Goal: Check status

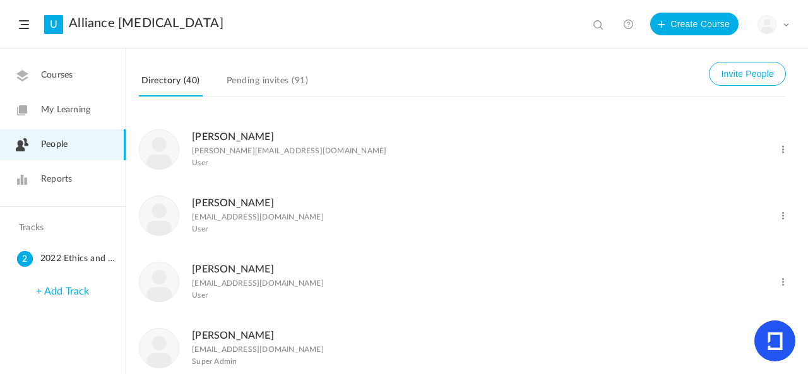
click at [41, 177] on span "Reports" at bounding box center [56, 179] width 31 height 13
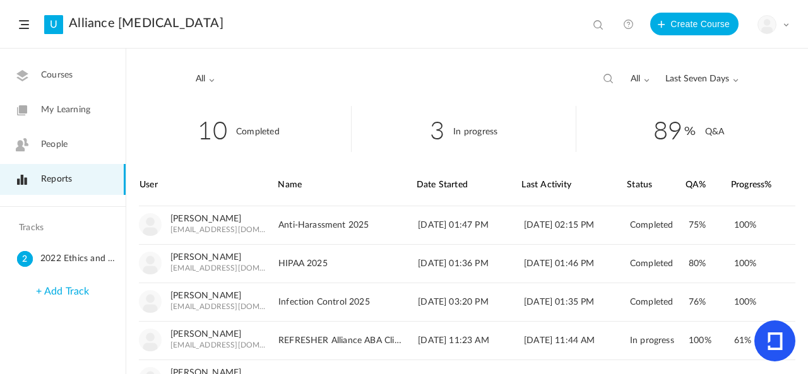
click at [686, 85] on div "all All Completed In Progress Last Seven Days All Time Last Seven Days Custom R…" at bounding box center [670, 80] width 137 height 24
click at [689, 79] on span "Last Seven Days" at bounding box center [702, 79] width 73 height 11
click at [676, 116] on link "All Time" at bounding box center [678, 106] width 119 height 23
click at [635, 81] on button at bounding box center [641, 79] width 13 height 13
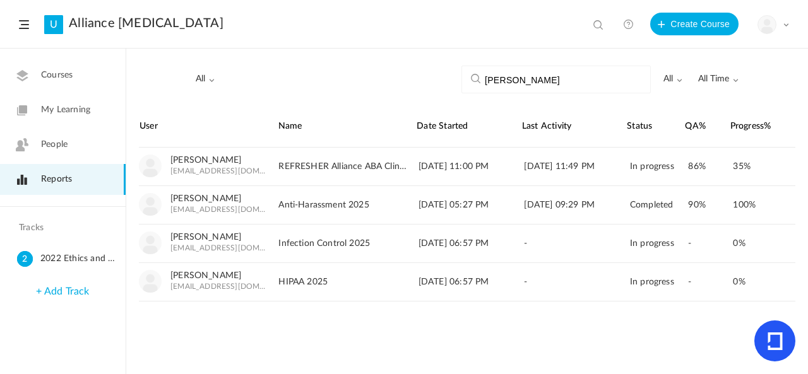
type input "zoila"
drag, startPoint x: 551, startPoint y: 75, endPoint x: 446, endPoint y: 79, distance: 104.3
click at [446, 79] on div "All All Alliance ABA Therapy 2022 Ethics and Mandatory Reporting zoila all All …" at bounding box center [467, 77] width 682 height 57
click at [405, 83] on div "All All Alliance ABA Therapy 2022 Ethics and Mandatory Reporting all All Comple…" at bounding box center [467, 77] width 682 height 57
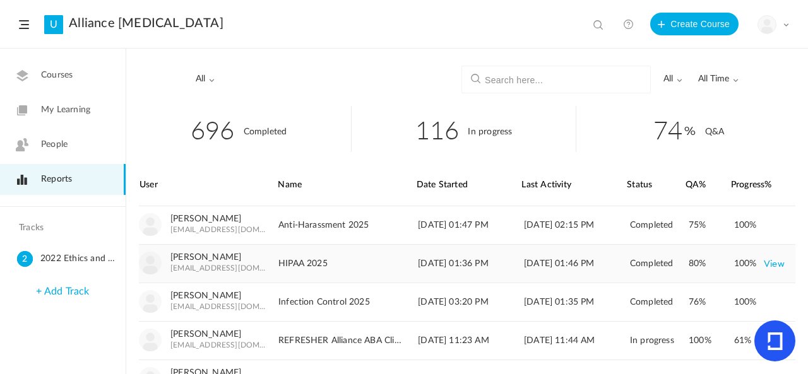
click at [774, 264] on link "View" at bounding box center [774, 264] width 21 height 23
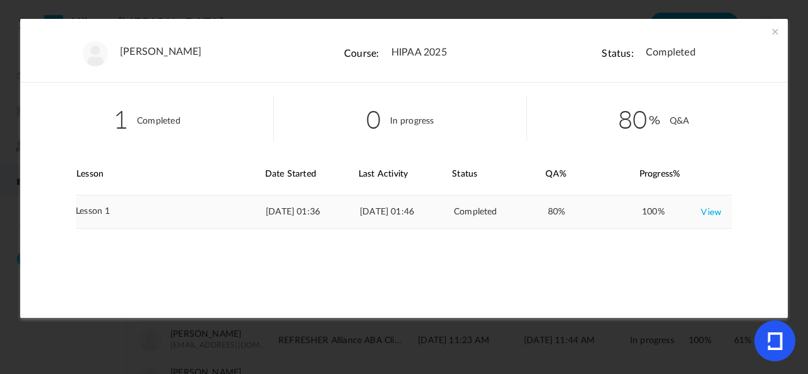
click at [711, 210] on link "View" at bounding box center [711, 212] width 21 height 23
click at [772, 33] on span at bounding box center [775, 31] width 13 height 13
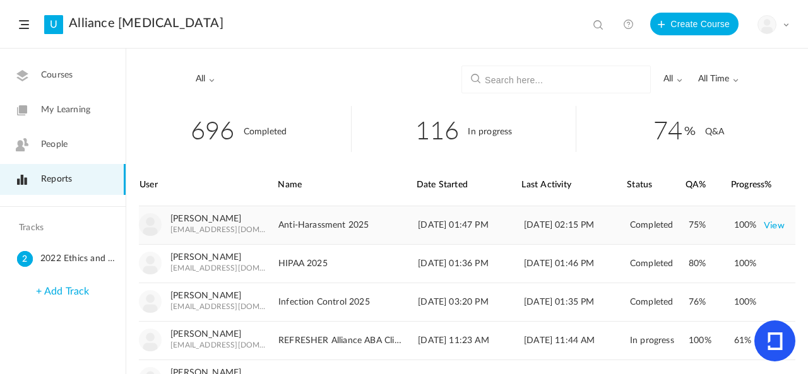
click at [772, 224] on link "View" at bounding box center [774, 225] width 21 height 23
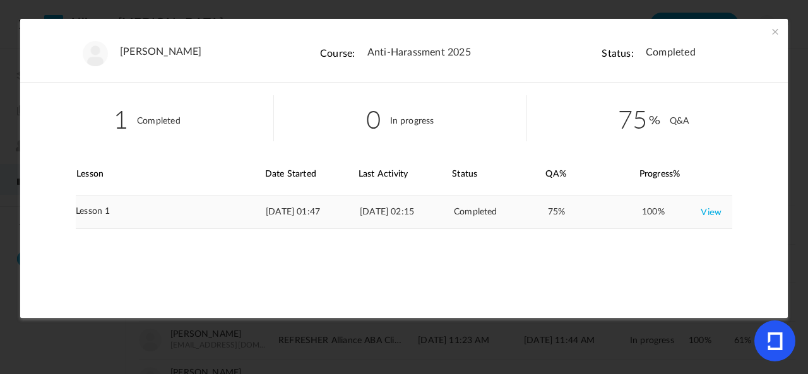
click at [713, 212] on link "View" at bounding box center [711, 212] width 21 height 23
click at [769, 32] on span at bounding box center [775, 31] width 13 height 13
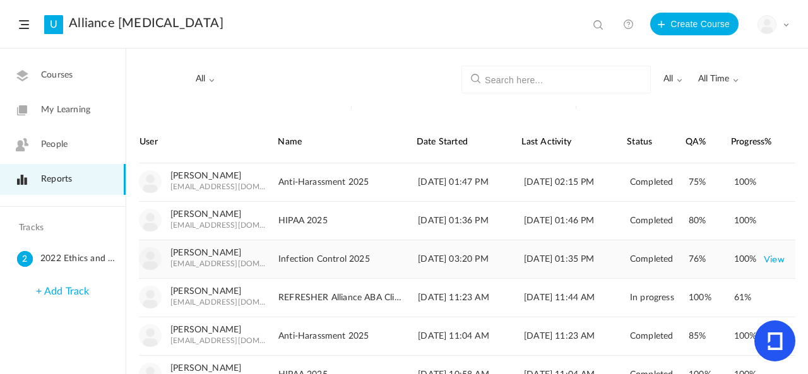
scroll to position [63, 0]
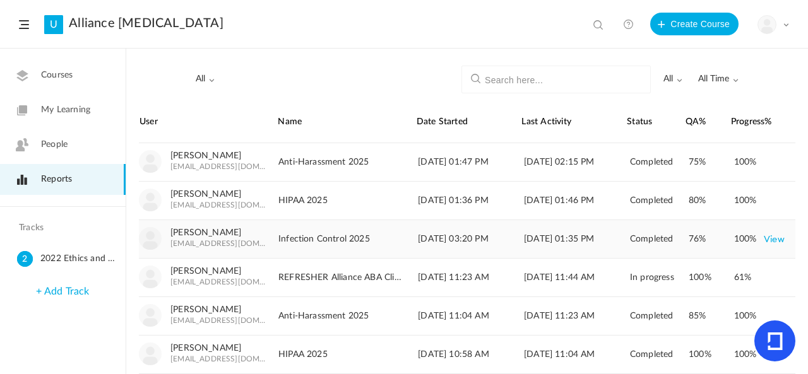
click at [770, 234] on link "View" at bounding box center [774, 239] width 21 height 23
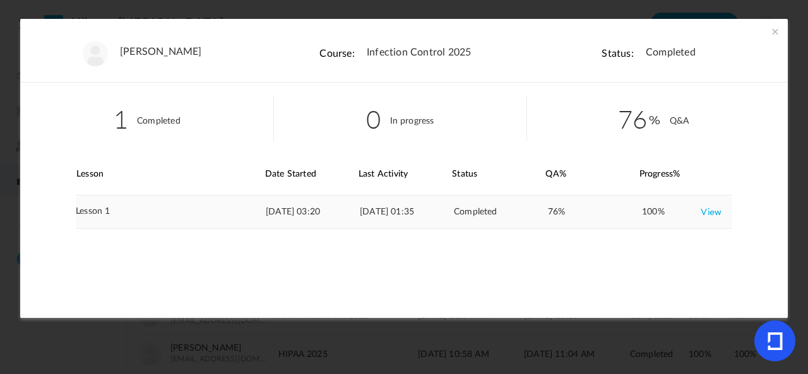
click at [710, 213] on link "View" at bounding box center [711, 212] width 21 height 23
click at [769, 32] on span at bounding box center [775, 31] width 13 height 13
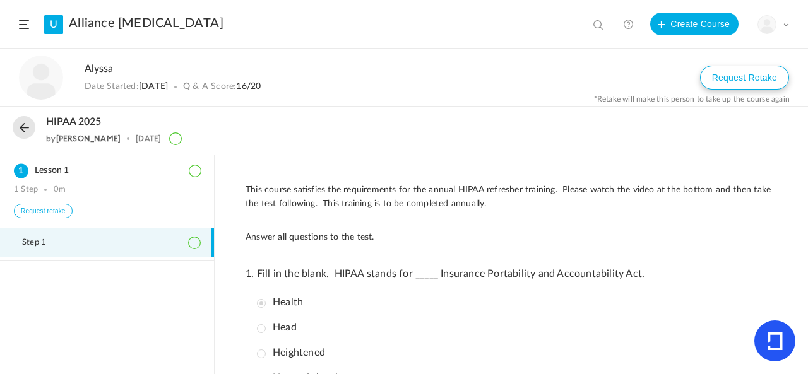
click at [722, 84] on button "Request Retake" at bounding box center [744, 78] width 89 height 24
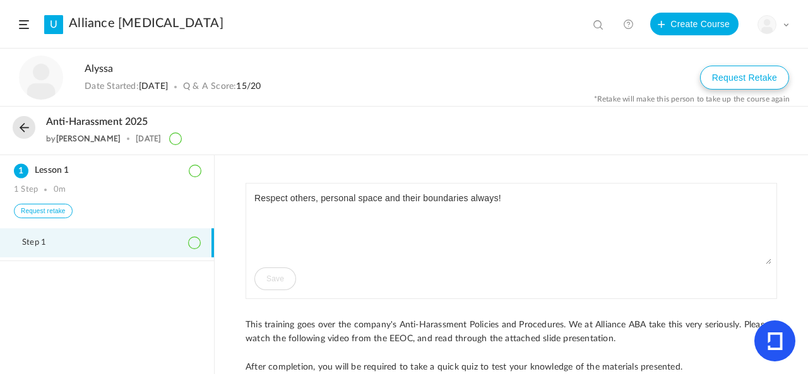
click at [724, 70] on button "Request Retake" at bounding box center [744, 78] width 89 height 24
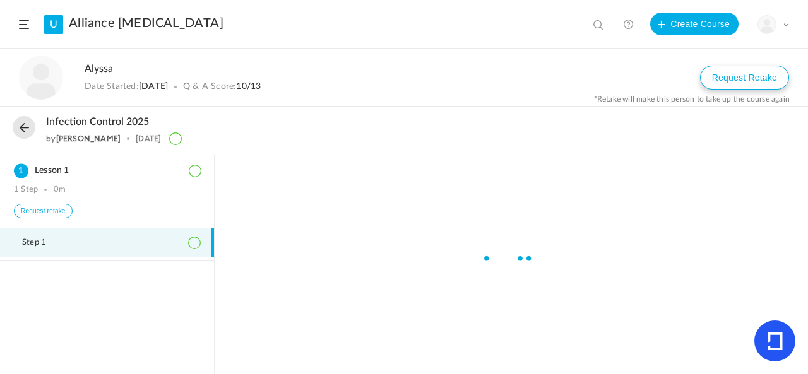
click at [739, 75] on button "Request Retake" at bounding box center [744, 78] width 89 height 24
